Goal: Task Accomplishment & Management: Manage account settings

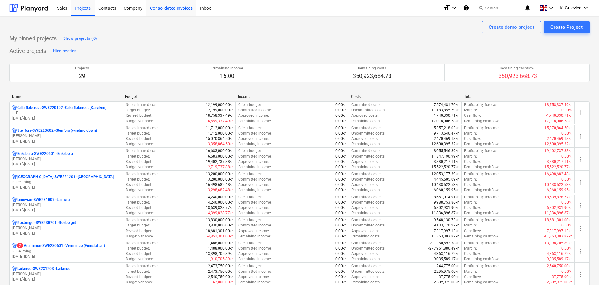
click at [167, 9] on div "Consolidated Invoices" at bounding box center [171, 8] width 50 height 16
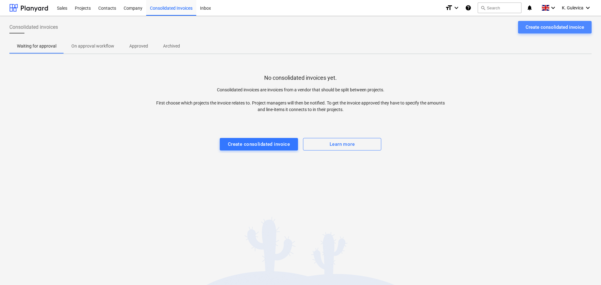
click at [544, 27] on div "Create consolidated invoice" at bounding box center [554, 27] width 59 height 8
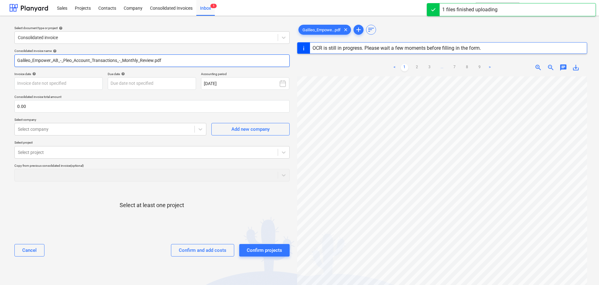
drag, startPoint x: 171, startPoint y: 61, endPoint x: -20, endPoint y: 61, distance: 190.9
click at [0, 61] on html "Sales Projects Contacts Company Consolidated Invoices Inbox 1 format_size keybo…" at bounding box center [299, 142] width 599 height 285
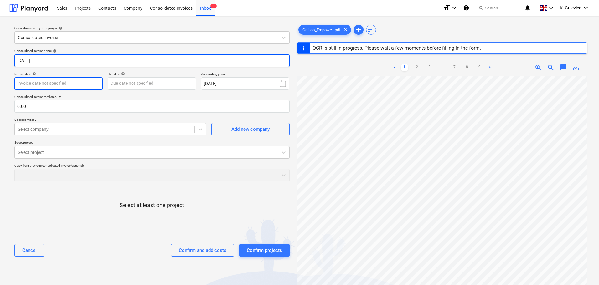
type input "[DATE]"
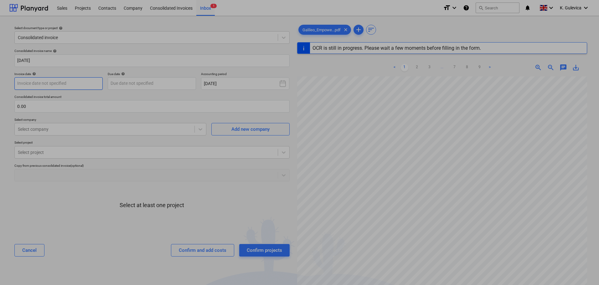
click at [62, 86] on body "Sales Projects Contacts Company Consolidated Invoices Inbox 1 format_size keybo…" at bounding box center [299, 142] width 599 height 285
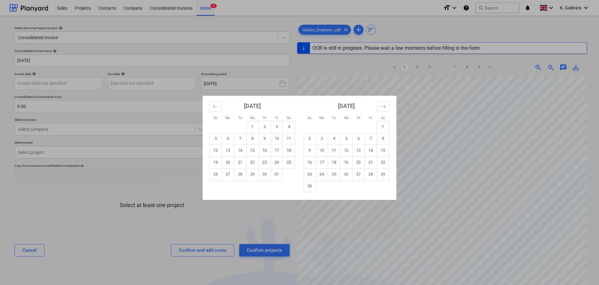
click at [209, 107] on div "[DATE] 1 2 3 4 5 6 7 8 9 10 11 12 13 14 15 16 17 18 19 20 21 22 23 24 25 26 27 …" at bounding box center [252, 138] width 94 height 85
click at [216, 105] on icon "Move backward to switch to the previous month." at bounding box center [215, 107] width 6 height 6
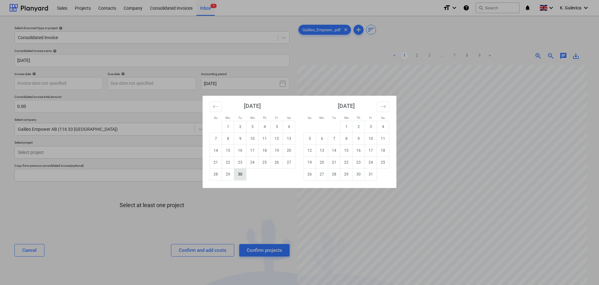
click at [242, 177] on td "30" at bounding box center [240, 174] width 12 height 12
type input "[DATE]"
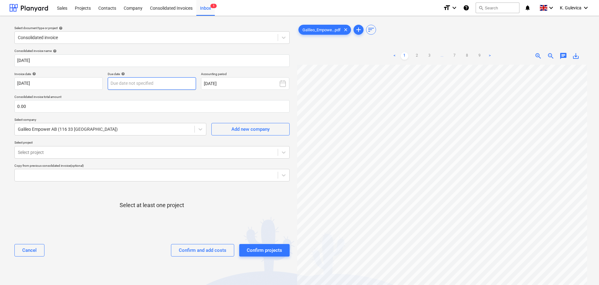
click at [150, 82] on body "Sales Projects Contacts Company Consolidated Invoices Inbox 1 format_size keybo…" at bounding box center [299, 142] width 599 height 285
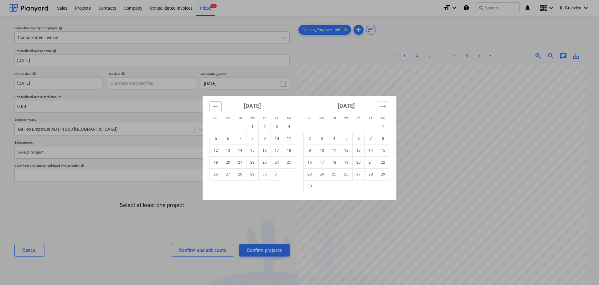
click at [213, 107] on icon "Move backward to switch to the previous month." at bounding box center [215, 106] width 5 height 3
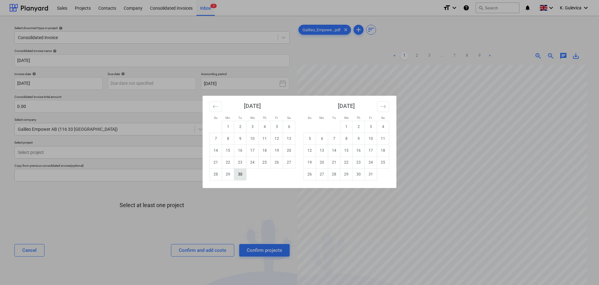
click at [242, 175] on td "30" at bounding box center [240, 174] width 12 height 12
type input "[DATE]"
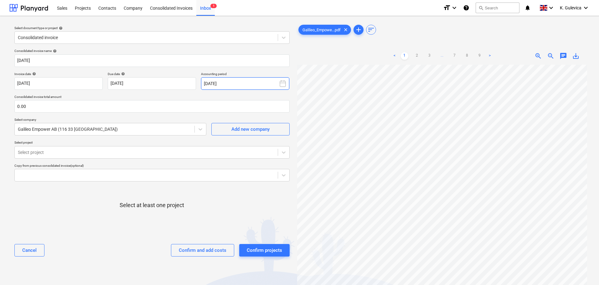
click at [236, 83] on button "[DATE]" at bounding box center [245, 83] width 88 height 13
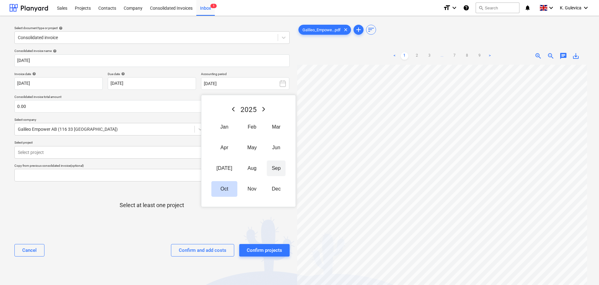
click at [269, 167] on button "Sep" at bounding box center [276, 169] width 19 height 16
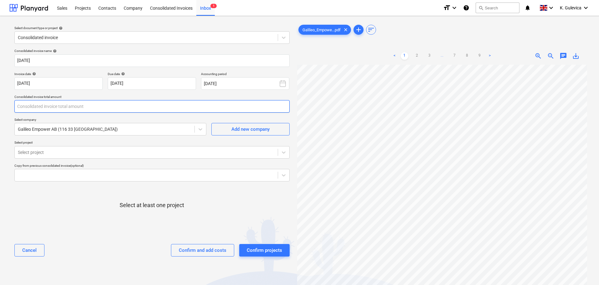
click at [51, 109] on input "text" at bounding box center [151, 106] width 275 height 13
type input "37,939.60"
click at [128, 129] on div at bounding box center [104, 129] width 173 height 6
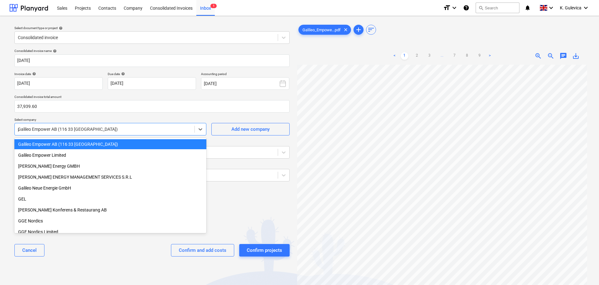
scroll to position [1779, 0]
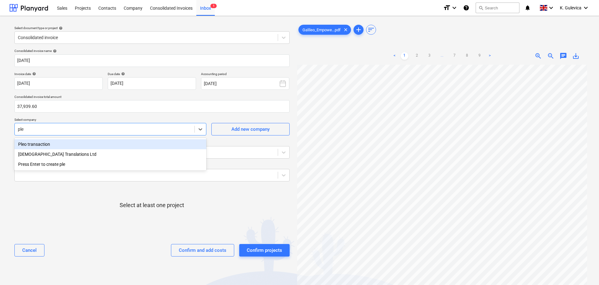
type input "pleo"
click at [63, 145] on div "Pleo transaction" at bounding box center [110, 144] width 192 height 10
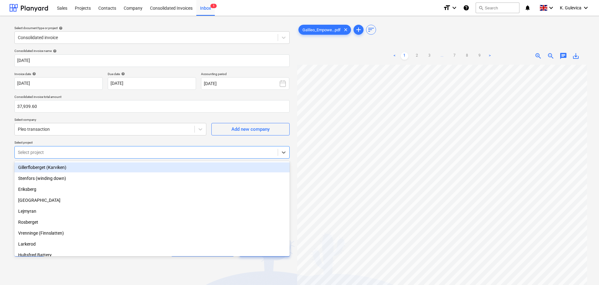
click at [186, 150] on div at bounding box center [146, 152] width 257 height 6
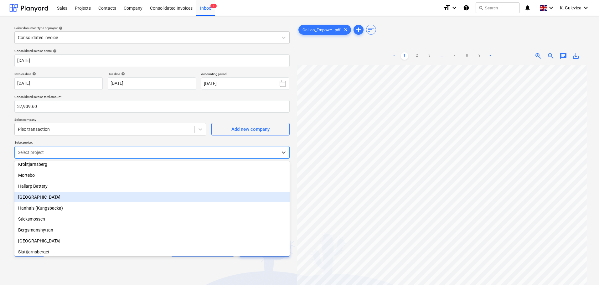
scroll to position [188, 0]
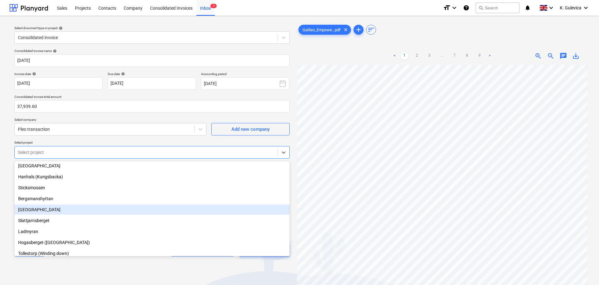
click at [40, 210] on div "[GEOGRAPHIC_DATA]" at bounding box center [151, 210] width 275 height 10
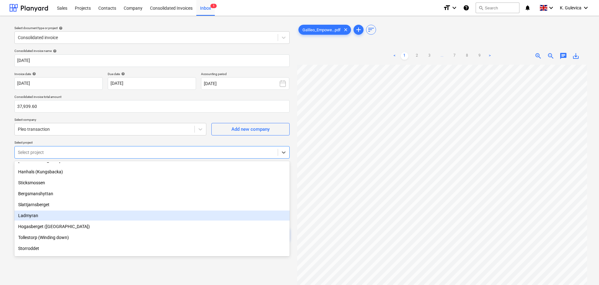
scroll to position [182, 0]
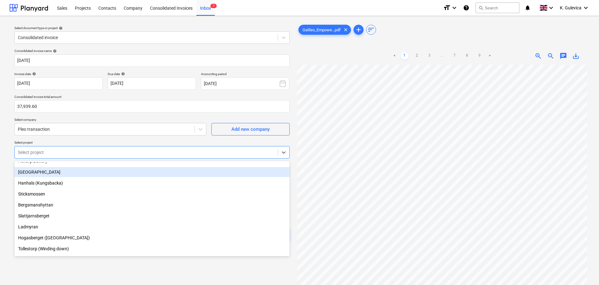
click at [39, 171] on div "[GEOGRAPHIC_DATA]" at bounding box center [151, 172] width 275 height 10
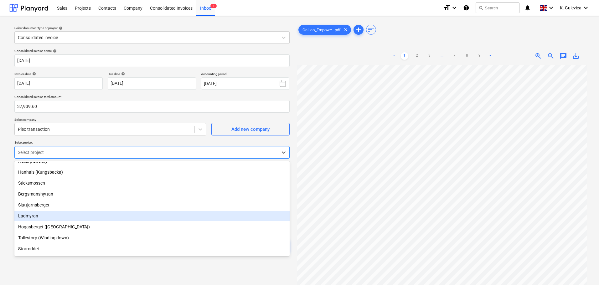
click at [29, 216] on div "Ladmyran" at bounding box center [151, 216] width 275 height 10
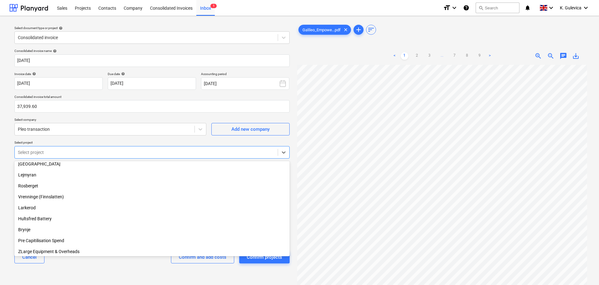
scroll to position [25, 0]
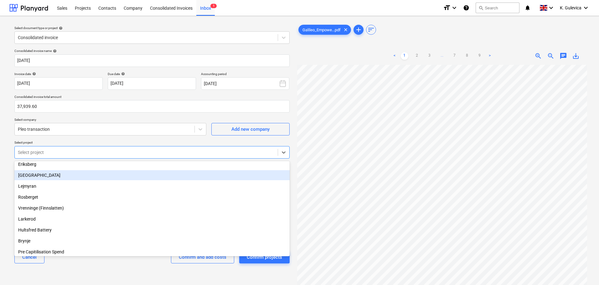
click at [25, 174] on div "[GEOGRAPHIC_DATA]" at bounding box center [151, 175] width 275 height 10
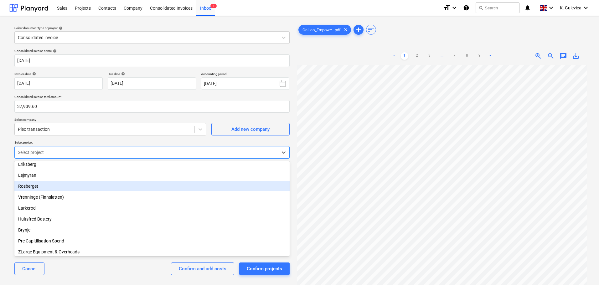
click at [44, 185] on div "Rosberget" at bounding box center [151, 186] width 275 height 10
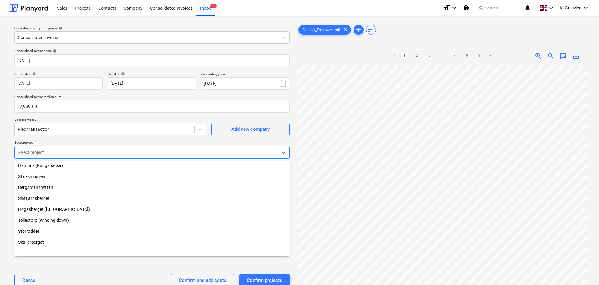
scroll to position [169, 0]
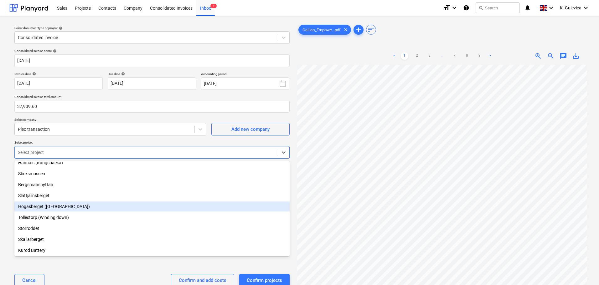
click at [64, 206] on div "Hogasberget ([GEOGRAPHIC_DATA])" at bounding box center [151, 207] width 275 height 10
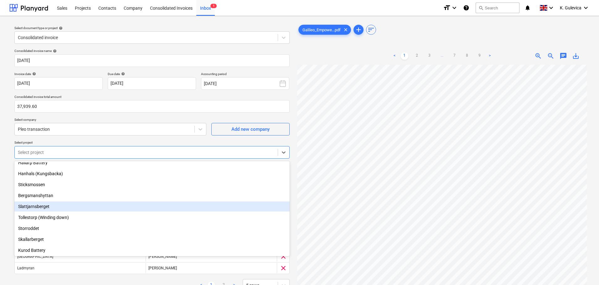
scroll to position [158, 0]
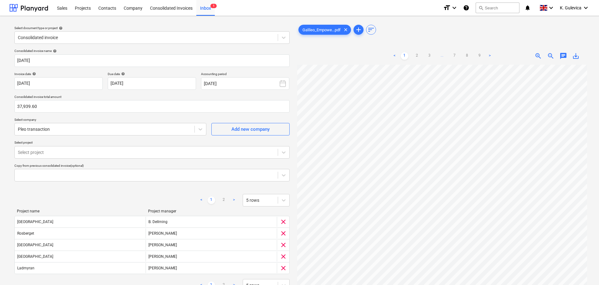
click at [290, 115] on div "Consolidated invoice name help [DATE] Invoice date help [DATE] [DATE] Press the…" at bounding box center [152, 187] width 280 height 283
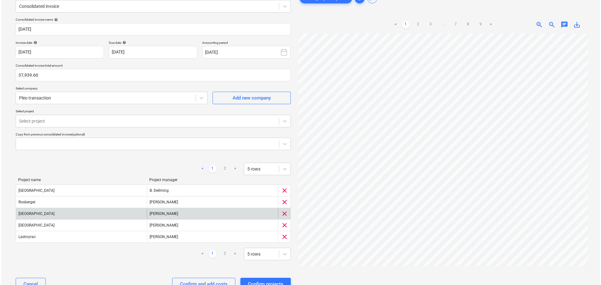
scroll to position [55, 0]
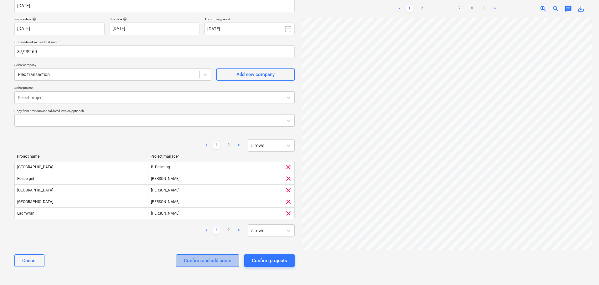
click at [206, 262] on div "Confirm and add costs" at bounding box center [208, 261] width 48 height 8
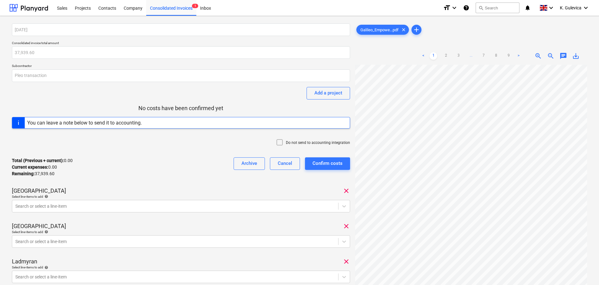
click at [91, 205] on body "Sales Projects Contacts Company Consolidated Invoices 1 Inbox format_size keybo…" at bounding box center [299, 142] width 599 height 285
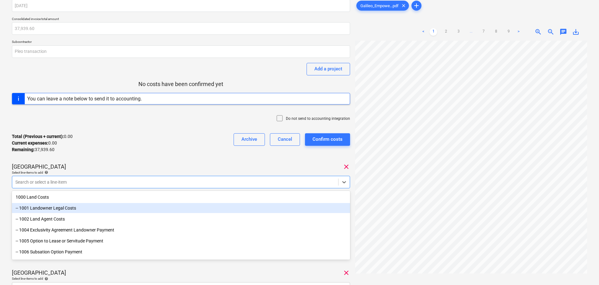
scroll to position [28, 0]
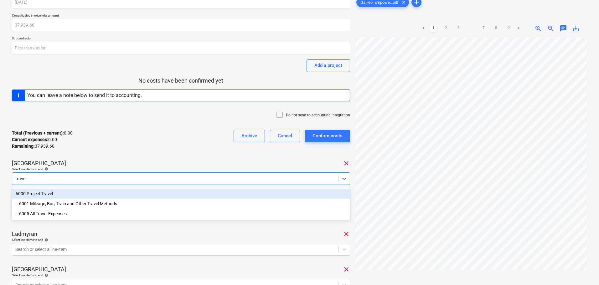
type input "travel"
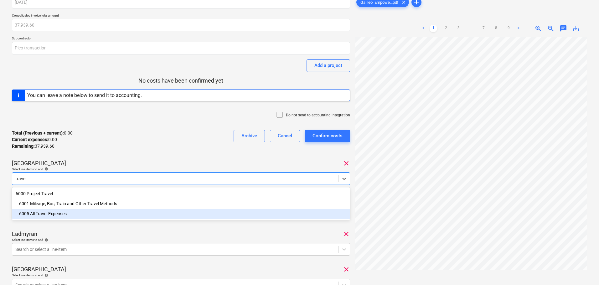
click at [61, 214] on div "-- 6005 All Travel Expenses" at bounding box center [181, 214] width 338 height 10
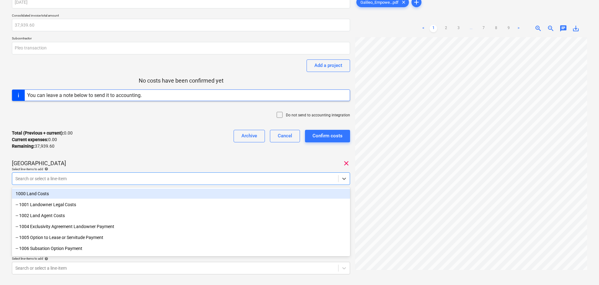
click at [122, 156] on div "[DATE] Consolidated invoice total amount 37,939.60 Subcontractor Pleo transacti…" at bounding box center [181, 217] width 338 height 443
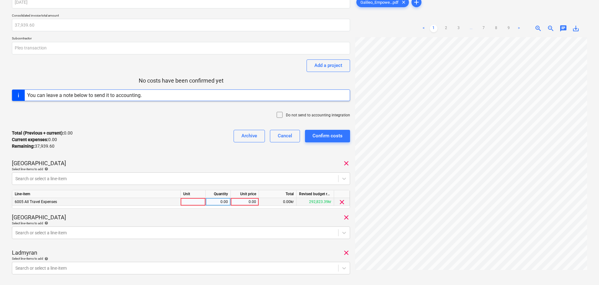
click at [247, 202] on div "0.00" at bounding box center [244, 202] width 23 height 8
type input "3732.57"
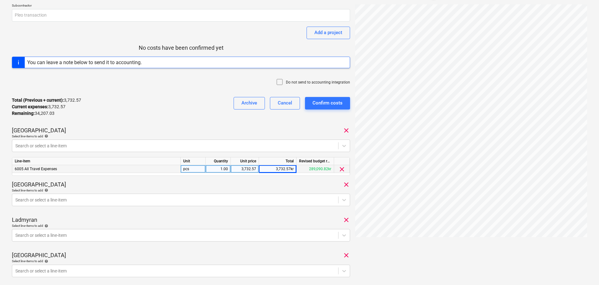
scroll to position [121, 0]
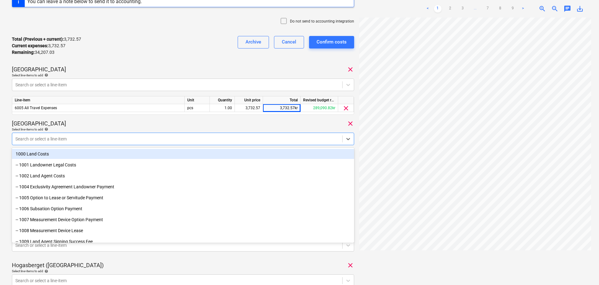
click at [108, 137] on div at bounding box center [177, 139] width 324 height 6
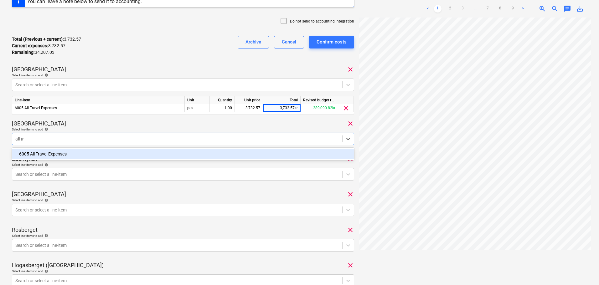
type input "all tra"
click at [99, 155] on div "-- 6005 All Travel Expenses" at bounding box center [183, 154] width 342 height 10
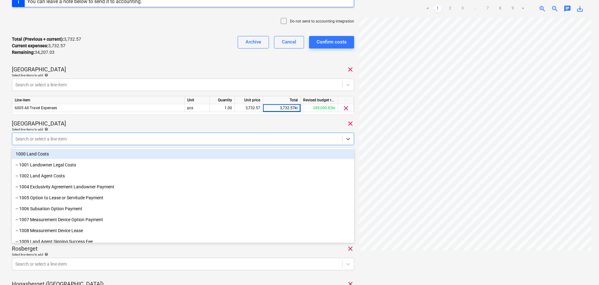
click at [135, 124] on div "[GEOGRAPHIC_DATA] clear" at bounding box center [183, 124] width 342 height 8
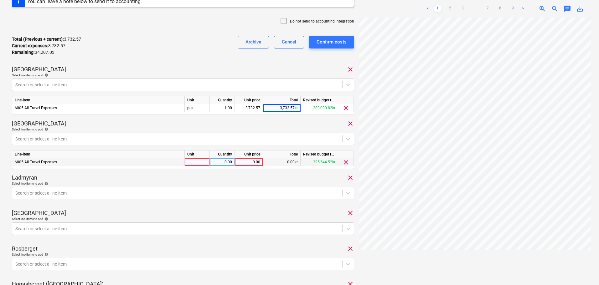
click at [252, 160] on div "0.00" at bounding box center [248, 162] width 23 height 8
type input "463.70"
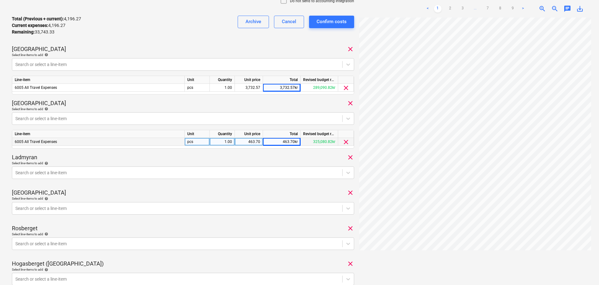
scroll to position [153, 0]
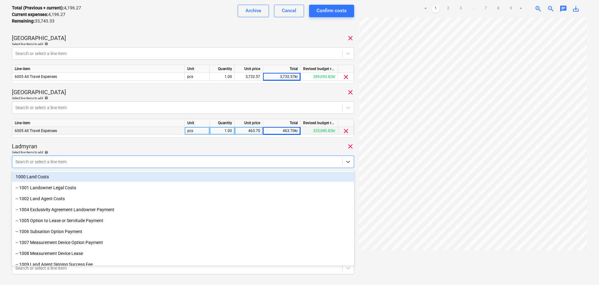
click at [127, 161] on div at bounding box center [177, 162] width 324 height 6
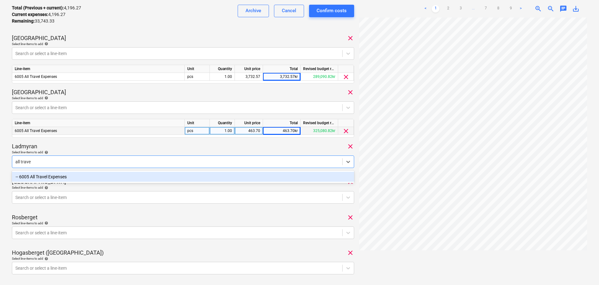
type input "all travel"
click at [104, 175] on div "-- 6005 All Travel Expenses" at bounding box center [183, 177] width 342 height 10
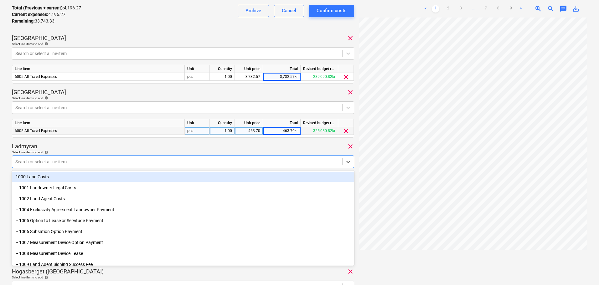
click at [111, 140] on div "[DATE] Consolidated invoice total amount 37,939.60 Subcontractor Pleo transacti…" at bounding box center [183, 111] width 342 height 481
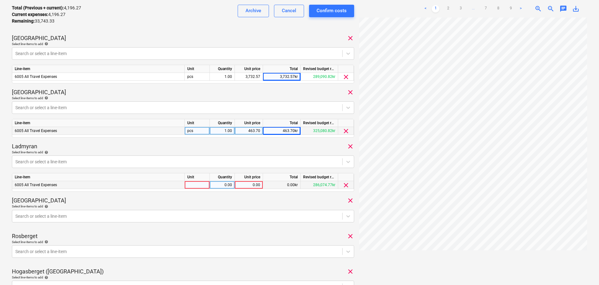
click at [250, 186] on div "0.00" at bounding box center [248, 185] width 23 height 8
type input "2095"
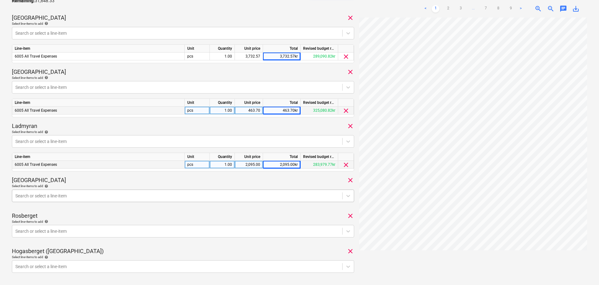
scroll to position [184, 0]
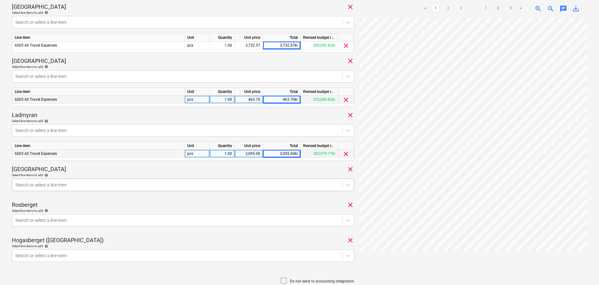
click at [73, 185] on div "Search or select a line-item" at bounding box center [183, 185] width 342 height 13
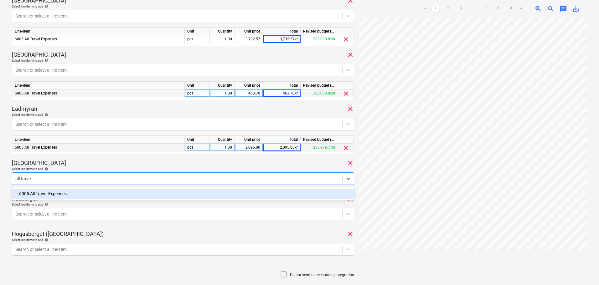
type input "all travel"
click at [91, 195] on div "-- 6005 All Travel Expenses" at bounding box center [183, 194] width 342 height 10
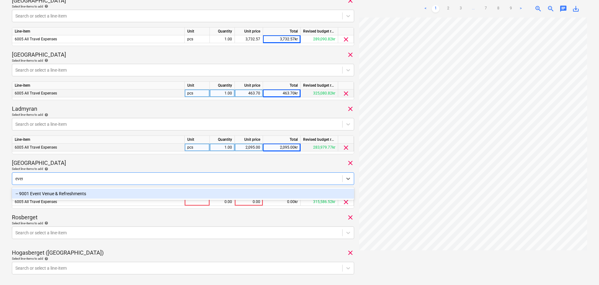
type input "event"
click at [93, 192] on div "-- 9001 Event Venue & Refreshments" at bounding box center [183, 194] width 342 height 10
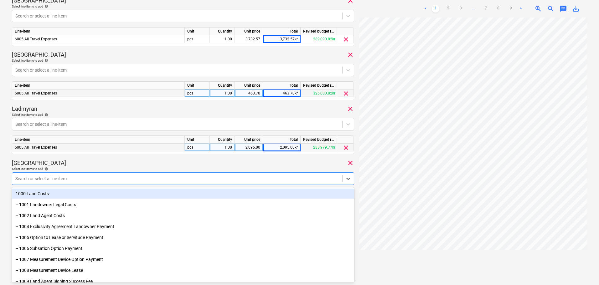
click at [112, 159] on div "[DATE] Consolidated invoice total amount 37,939.60 Subcontractor Pleo transacti…" at bounding box center [183, 87] width 342 height 508
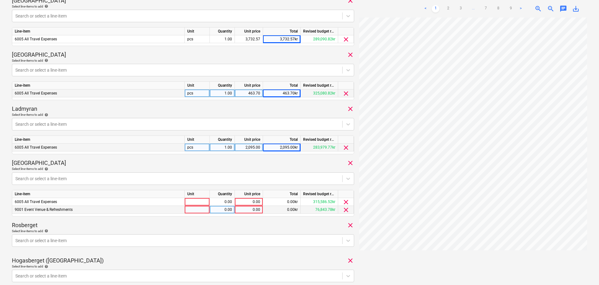
click at [243, 210] on div "0.00" at bounding box center [248, 210] width 23 height 8
type input "191.20"
click at [249, 203] on div "0.00" at bounding box center [248, 202] width 23 height 8
type input "13950.04"
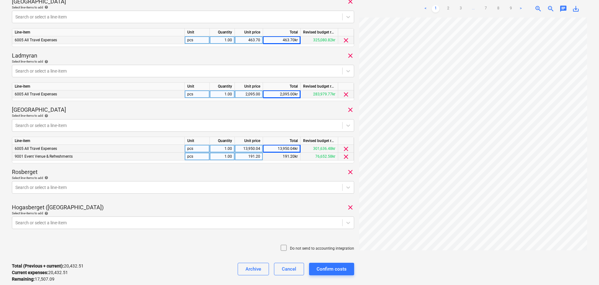
scroll to position [253, 0]
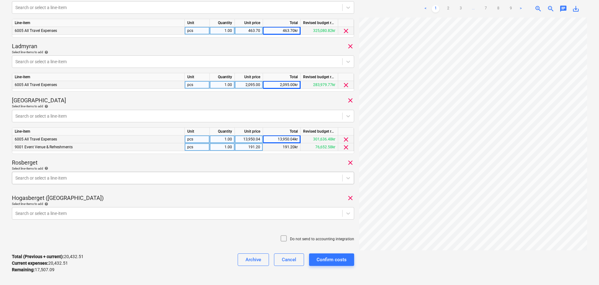
click at [105, 177] on div at bounding box center [177, 178] width 324 height 6
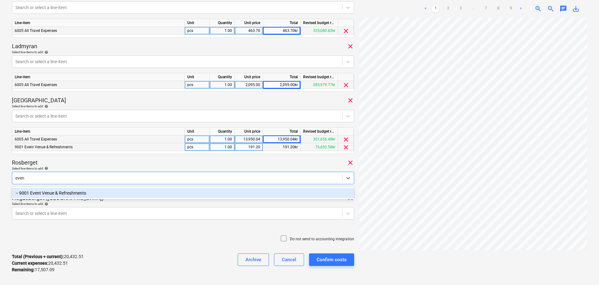
type input "event"
click at [80, 195] on div "-- 9001 Event Venue & Refreshments" at bounding box center [183, 193] width 342 height 10
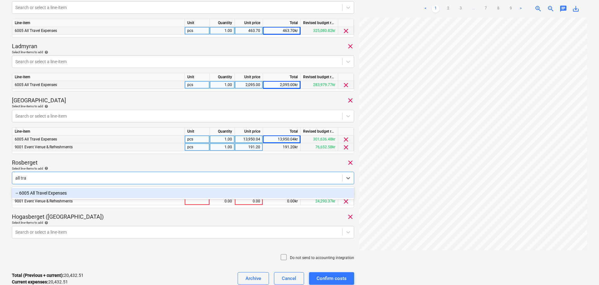
type input "all trav"
click at [78, 192] on div "-- 6005 All Travel Expenses" at bounding box center [183, 193] width 342 height 10
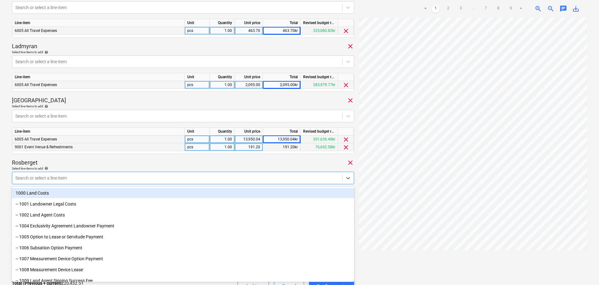
click at [102, 159] on div "Rosberget clear" at bounding box center [183, 163] width 342 height 8
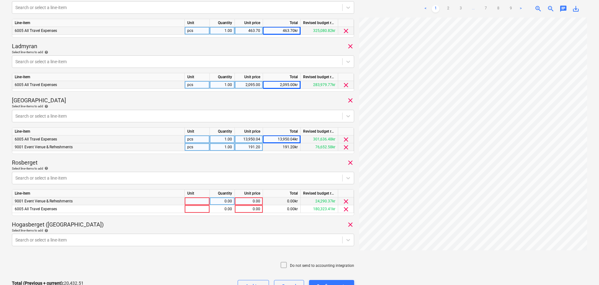
click at [253, 200] on div "0.00" at bounding box center [248, 201] width 23 height 8
type input "202.71"
click at [244, 210] on div "0.00" at bounding box center [248, 209] width 23 height 8
type input "5631.98"
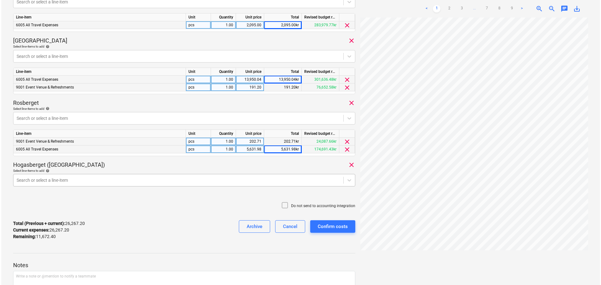
scroll to position [315, 0]
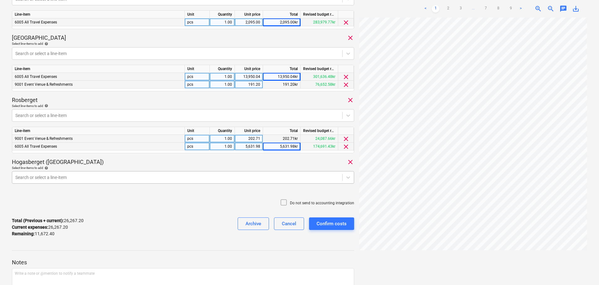
click at [97, 175] on div at bounding box center [177, 177] width 324 height 6
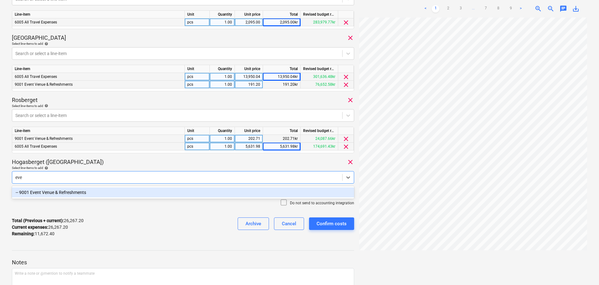
type input "even"
click at [95, 194] on div "-- 9001 Event Venue & Refreshments" at bounding box center [183, 192] width 342 height 10
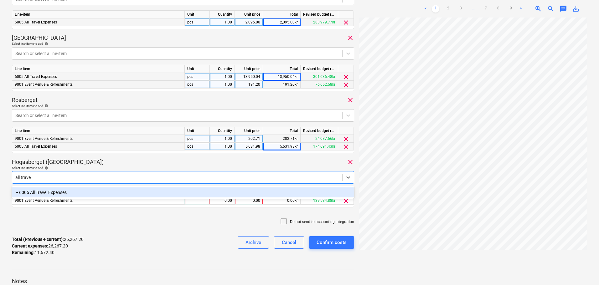
type input "all travel"
click at [97, 190] on div "-- 6005 All Travel Expenses" at bounding box center [183, 192] width 342 height 10
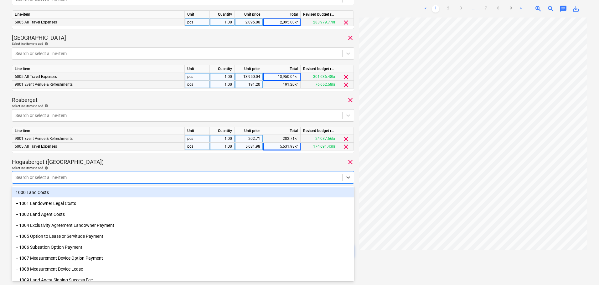
click at [158, 161] on div "Hogasberget ([GEOGRAPHIC_DATA]) clear" at bounding box center [183, 162] width 342 height 8
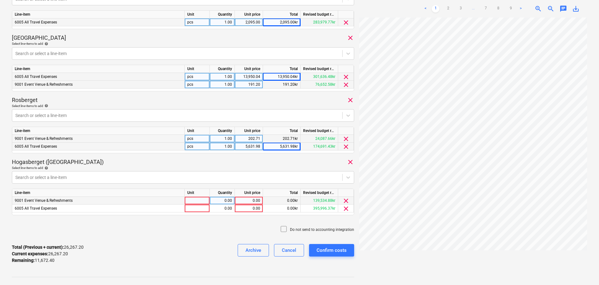
click at [247, 198] on div "0.00" at bounding box center [248, 201] width 23 height 8
type input "562.02"
click at [242, 200] on div "562.02" at bounding box center [248, 201] width 23 height 8
type input "6743"
click at [247, 208] on div "0.00" at bounding box center [248, 209] width 23 height 8
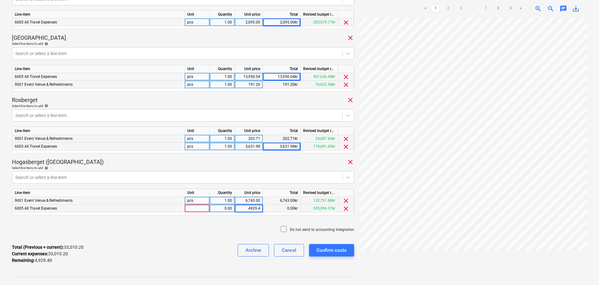
type input "4929.40"
click at [284, 227] on icon at bounding box center [284, 229] width 8 height 8
click at [335, 251] on div "Confirm costs" at bounding box center [331, 250] width 30 height 8
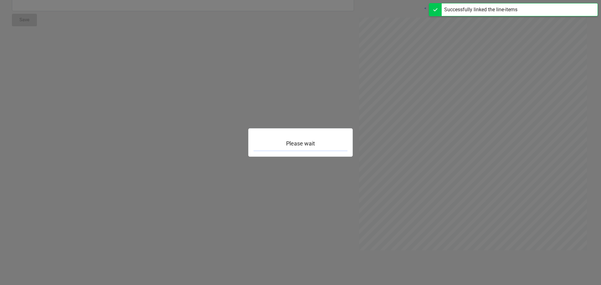
scroll to position [69, 0]
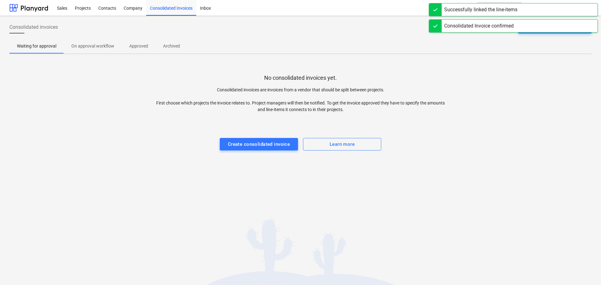
click at [130, 47] on p "Approved" at bounding box center [138, 46] width 19 height 7
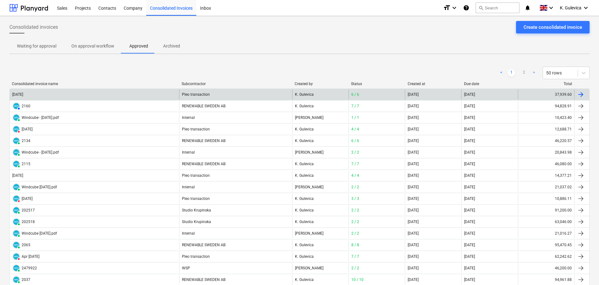
click at [197, 96] on div "Pleo transaction" at bounding box center [235, 95] width 113 height 10
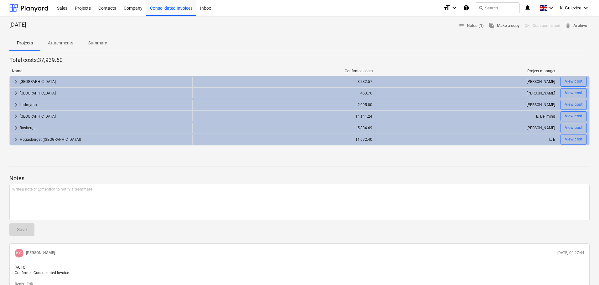
click at [54, 43] on p "Attachments" at bounding box center [60, 43] width 25 height 7
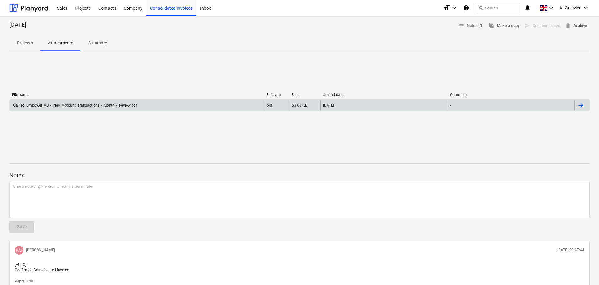
click at [75, 106] on div "Galileo_Empower_AB_-_Pleo_Account_Transactions_-_Monthly_Review.pdf" at bounding box center [74, 105] width 125 height 4
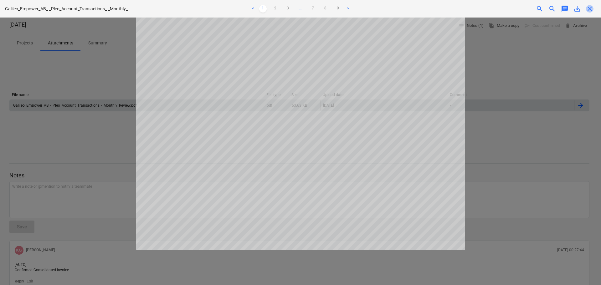
click at [591, 9] on span "close" at bounding box center [590, 9] width 8 height 8
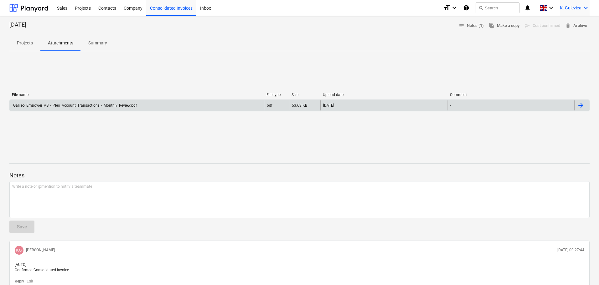
click at [571, 11] on div "K. Gulevica keyboard_arrow_down" at bounding box center [575, 8] width 30 height 16
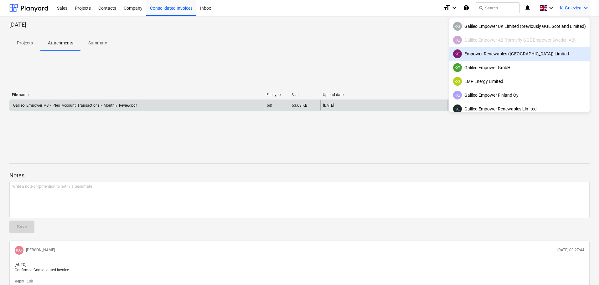
click at [485, 54] on div "KG Empower Renewables ([GEOGRAPHIC_DATA]) Limited" at bounding box center [519, 53] width 133 height 9
